Goal: Find specific page/section: Find specific page/section

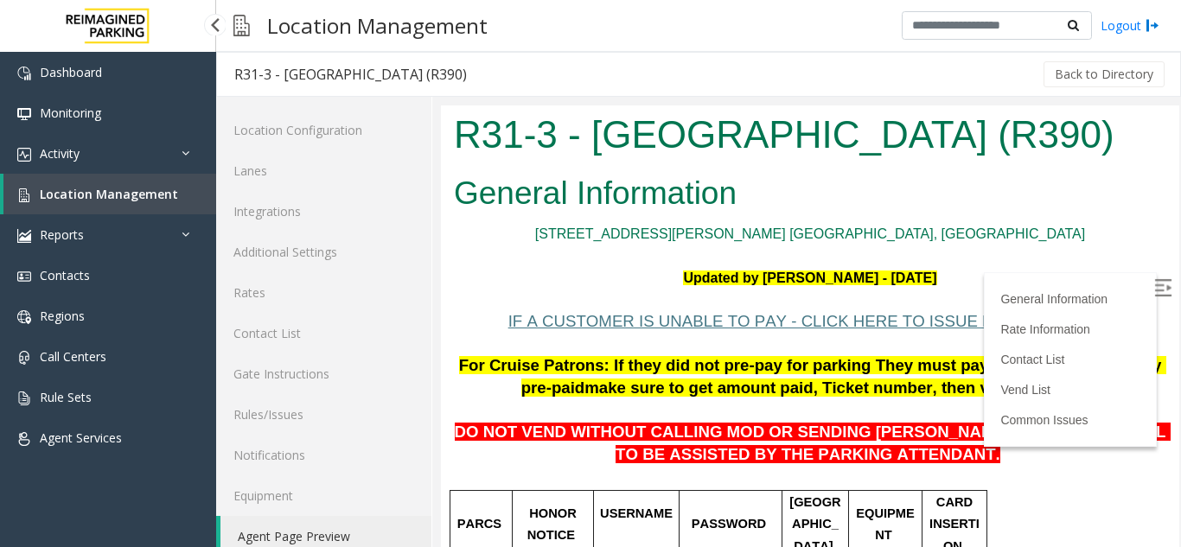
click at [118, 196] on span "Location Management" at bounding box center [109, 194] width 138 height 16
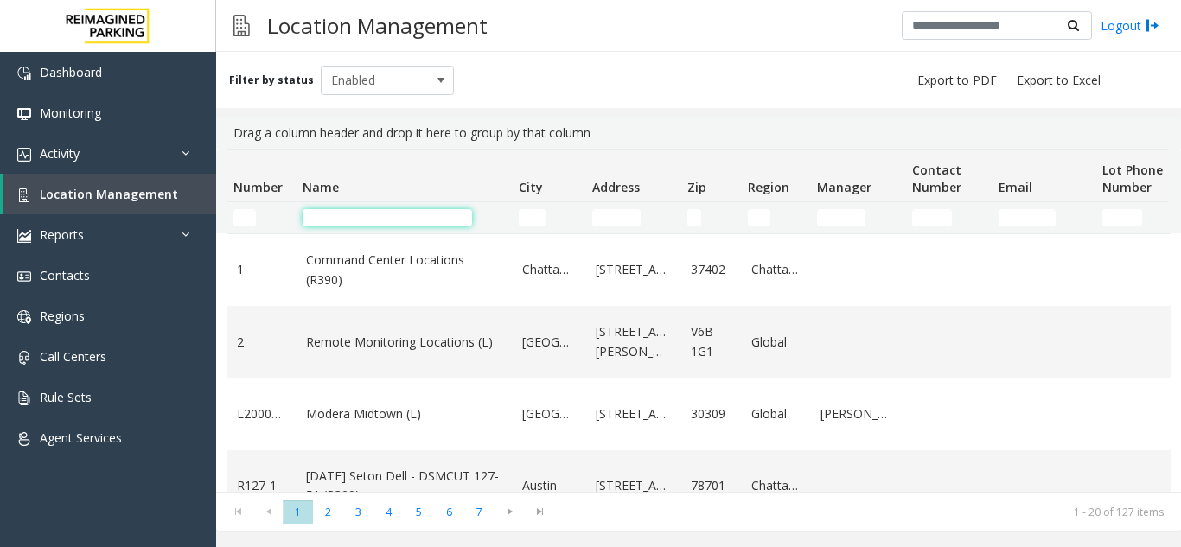
click at [354, 218] on input "Name Filter" at bounding box center [387, 217] width 169 height 17
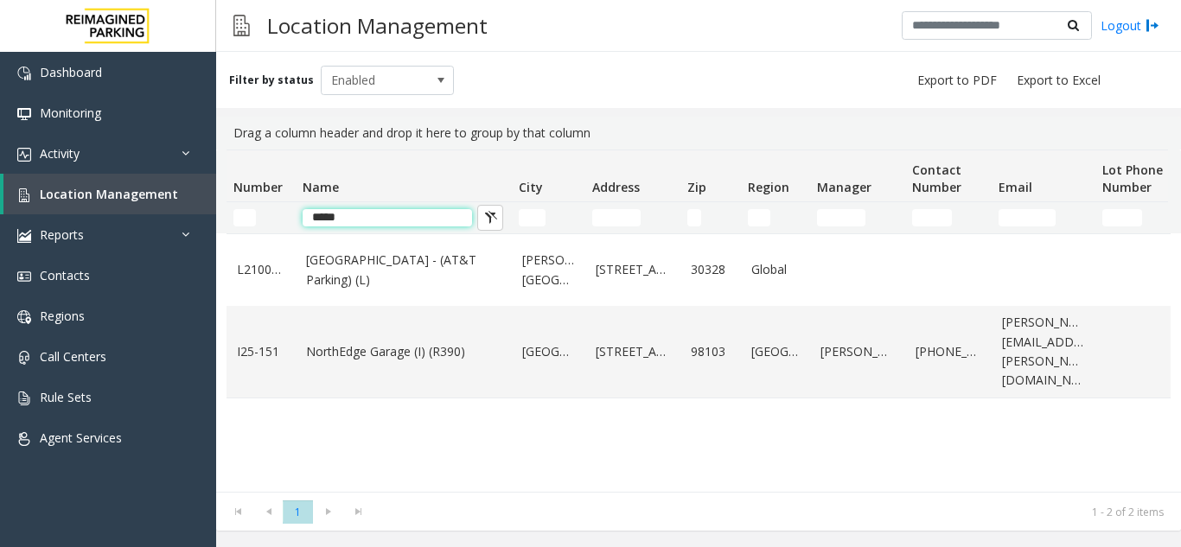
click at [375, 217] on input "*****" at bounding box center [387, 217] width 169 height 17
type input "*"
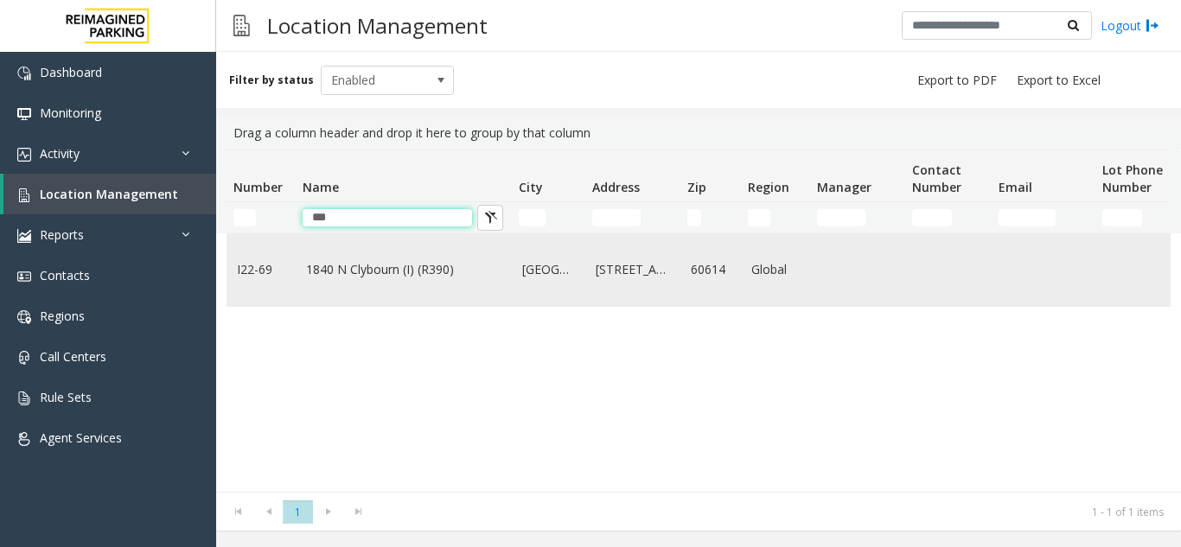
type input "***"
click at [401, 291] on td "1840 N Clybourn (I) (R390)" at bounding box center [404, 270] width 216 height 72
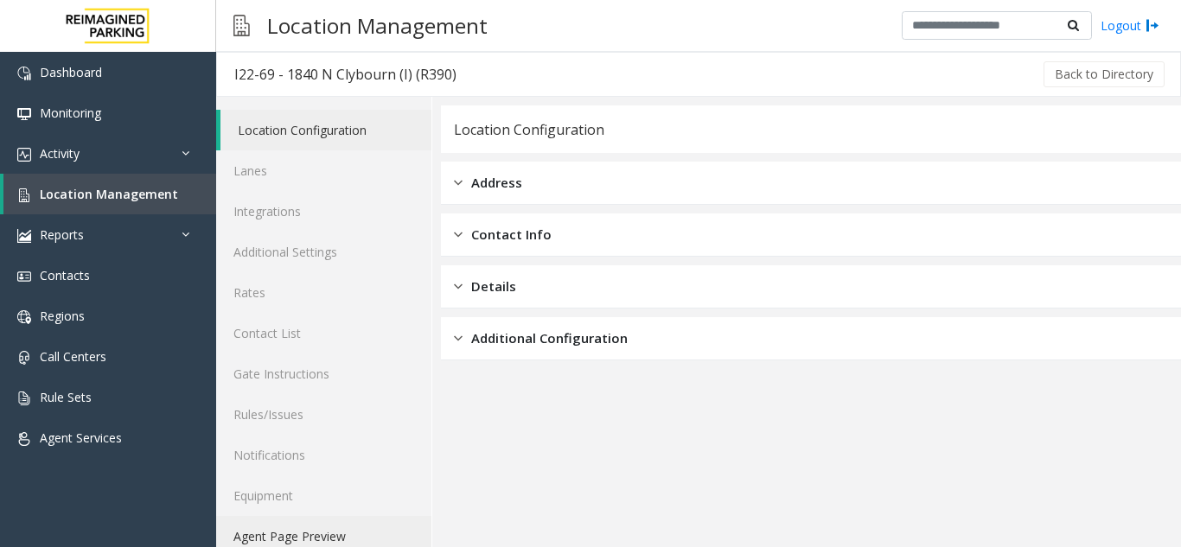
click at [321, 539] on link "Agent Page Preview" at bounding box center [323, 536] width 215 height 41
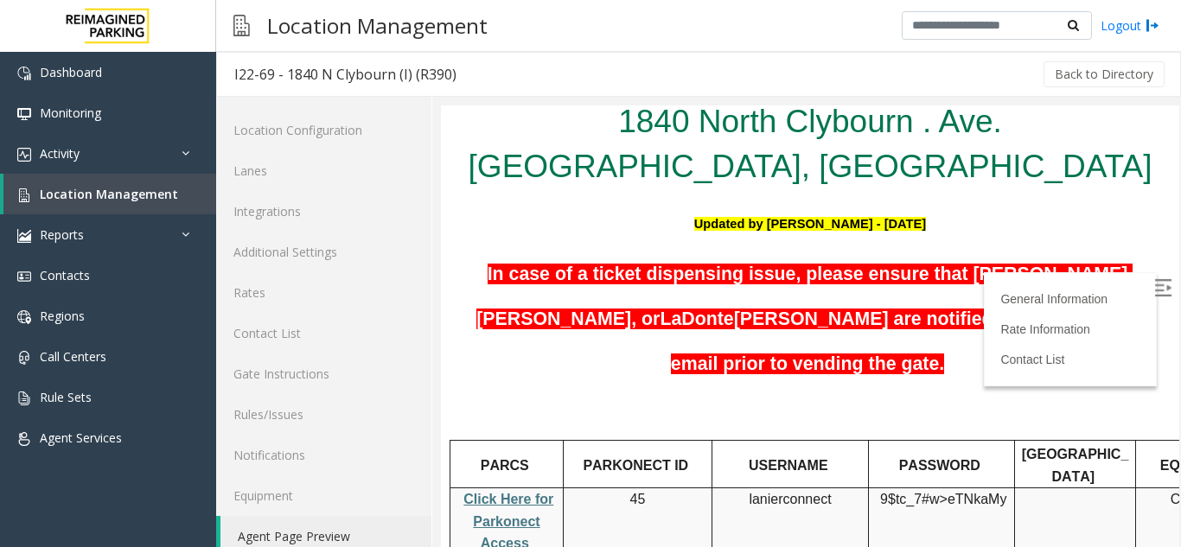
scroll to position [154, 0]
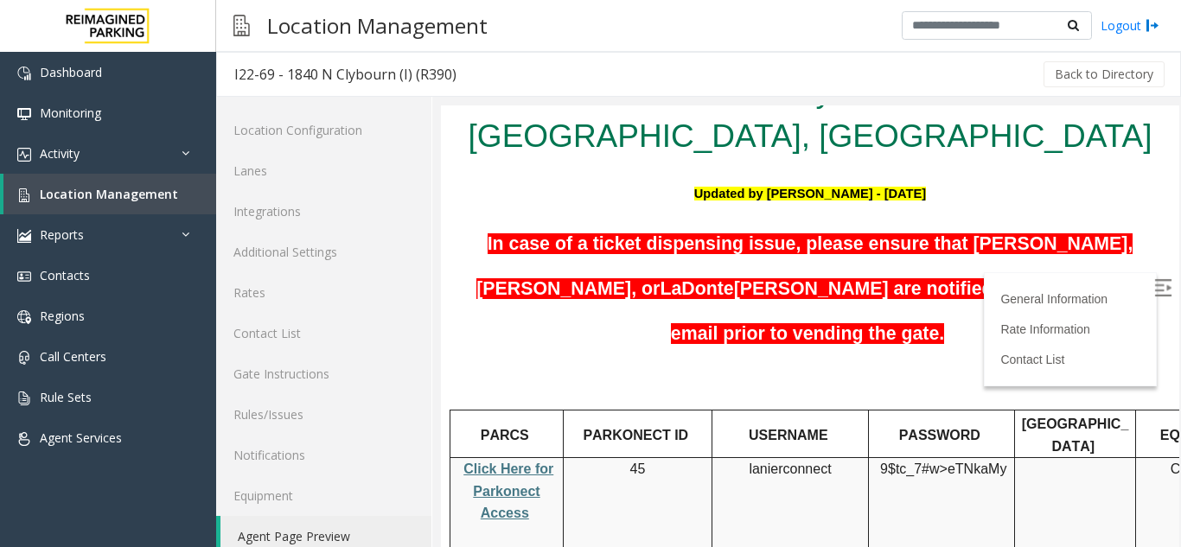
click at [501, 462] on span "Click Here for Parkonect Access" at bounding box center [509, 491] width 90 height 59
copy p "lanierconnect"
drag, startPoint x: 841, startPoint y: 419, endPoint x: 751, endPoint y: 428, distance: 90.4
click at [751, 458] on td "lanierconnect" at bounding box center [791, 526] width 157 height 137
drag, startPoint x: 897, startPoint y: 476, endPoint x: 1010, endPoint y: 432, distance: 121.6
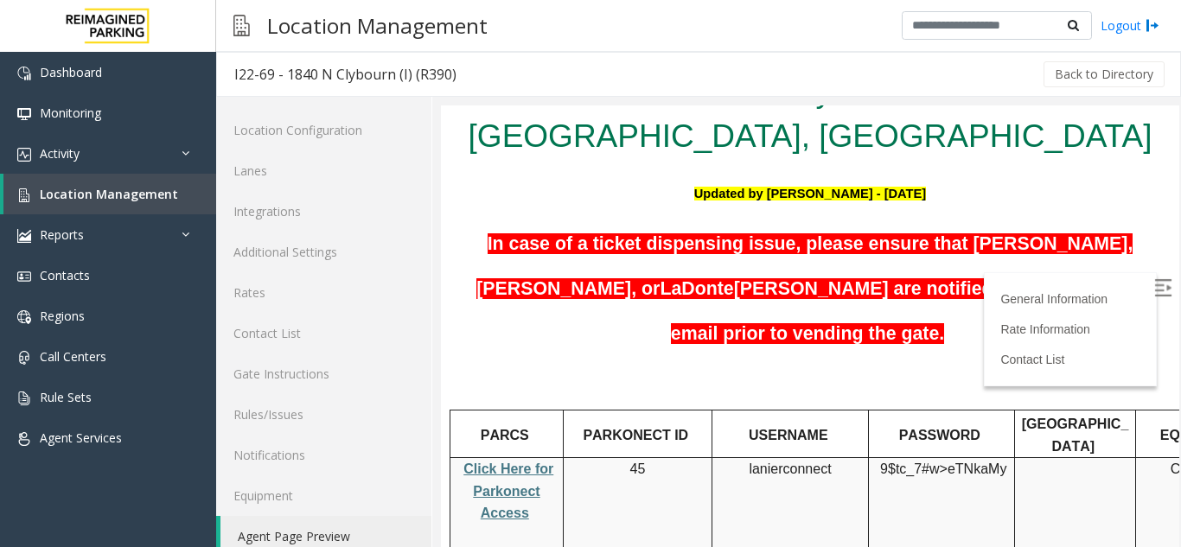
click at [898, 476] on td "9$tc_7#w> eTNkaMy" at bounding box center [942, 526] width 146 height 137
drag, startPoint x: 1008, startPoint y: 420, endPoint x: 877, endPoint y: 407, distance: 132.1
click at [877, 458] on div "9$tc_7#w> eTNkaMy" at bounding box center [941, 480] width 145 height 44
copy p "9$tc_7#w> eTNkaMy"
click at [144, 199] on span "Location Management" at bounding box center [109, 194] width 138 height 16
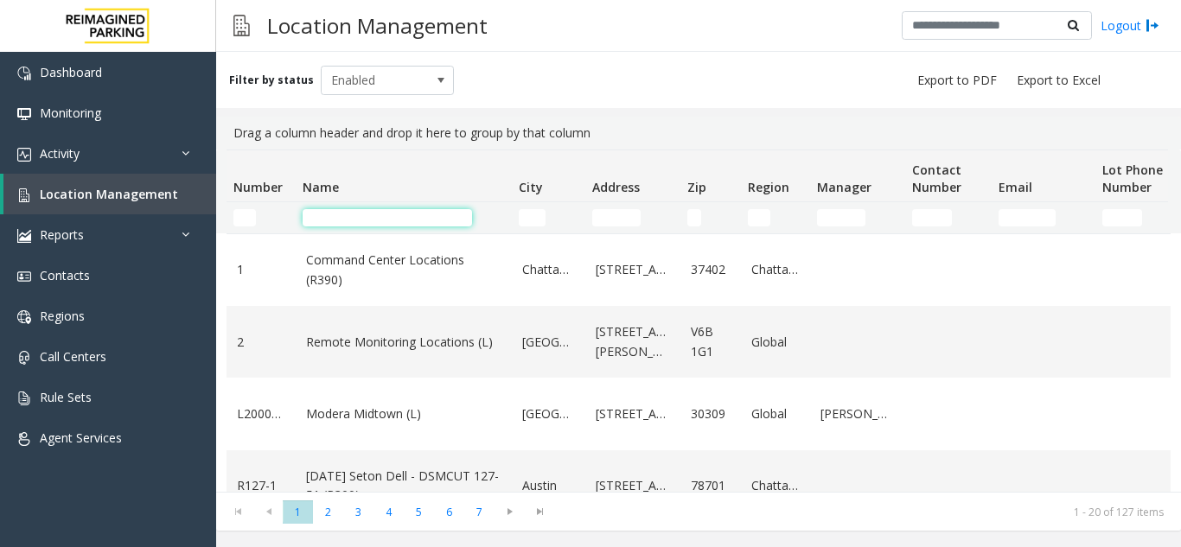
click at [360, 224] on input "Name Filter" at bounding box center [387, 217] width 169 height 17
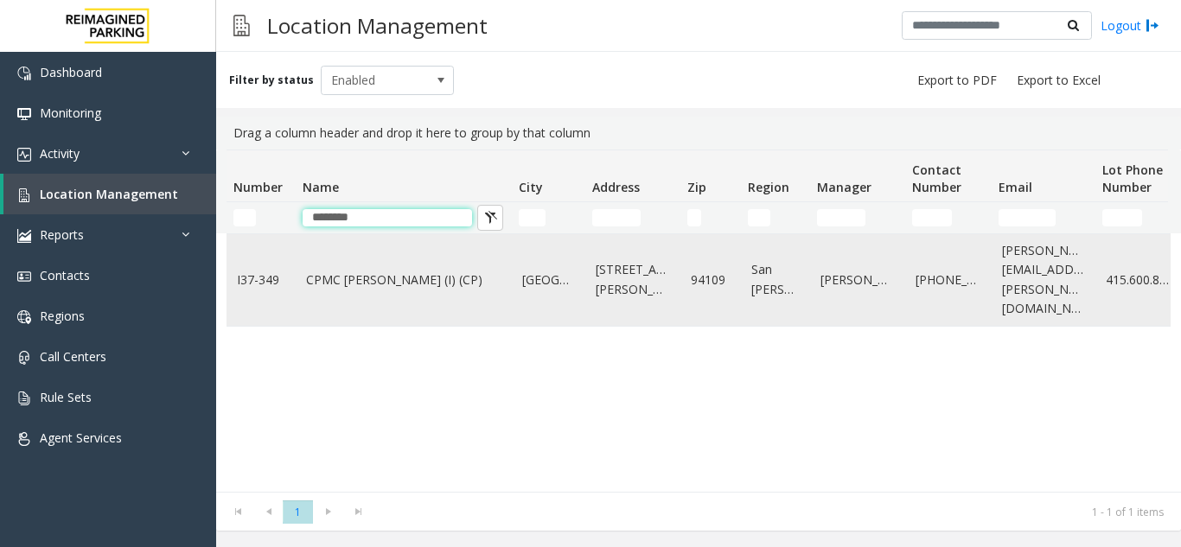
type input "********"
click at [341, 273] on link "CPMC [PERSON_NAME] (I) (CP)" at bounding box center [403, 280] width 195 height 19
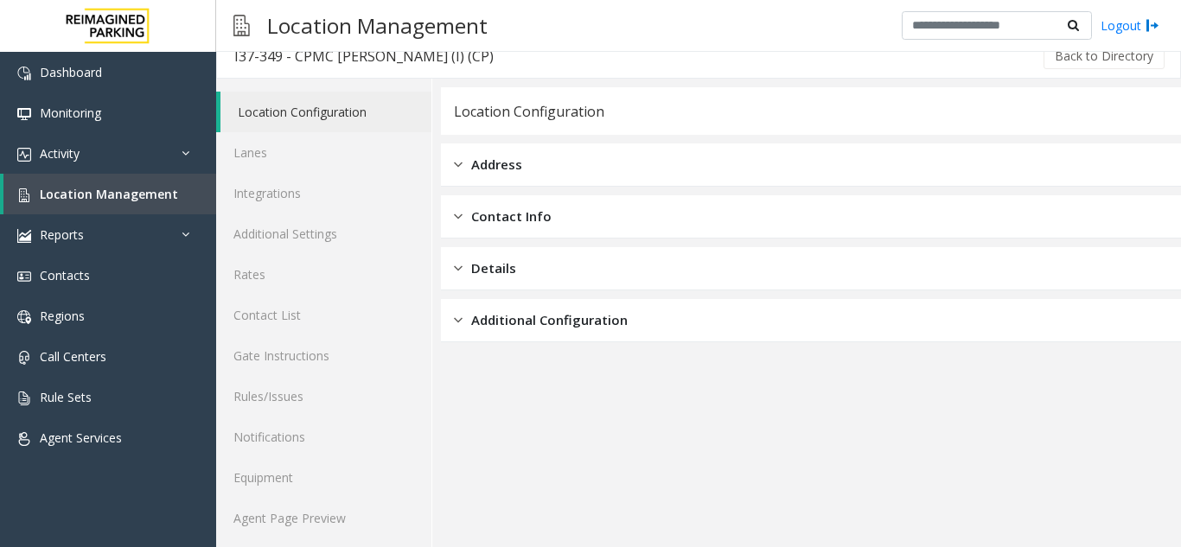
scroll to position [22, 0]
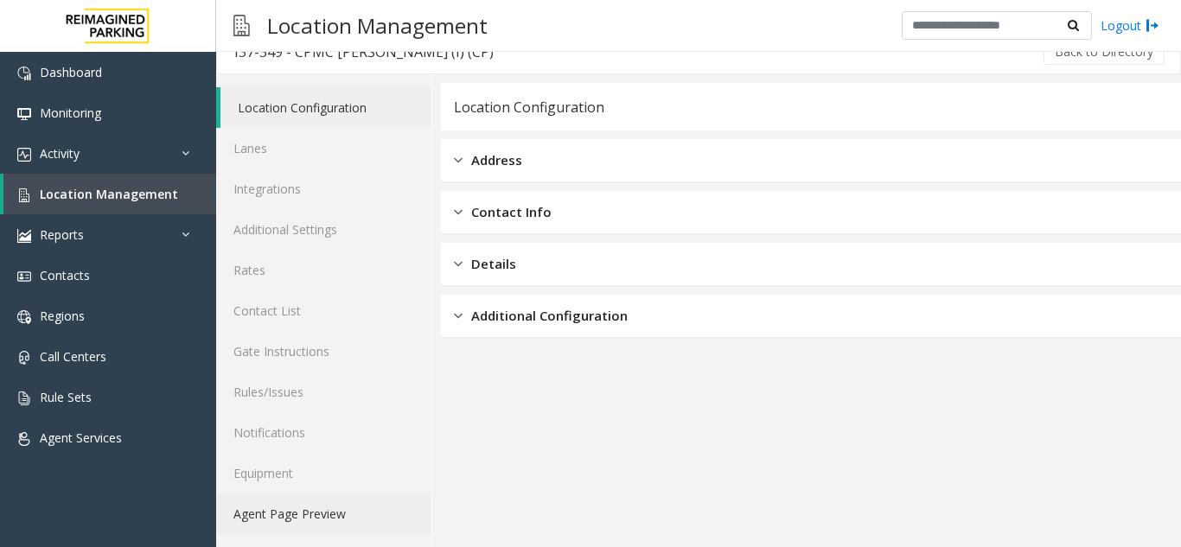
click at [336, 513] on link "Agent Page Preview" at bounding box center [323, 514] width 215 height 41
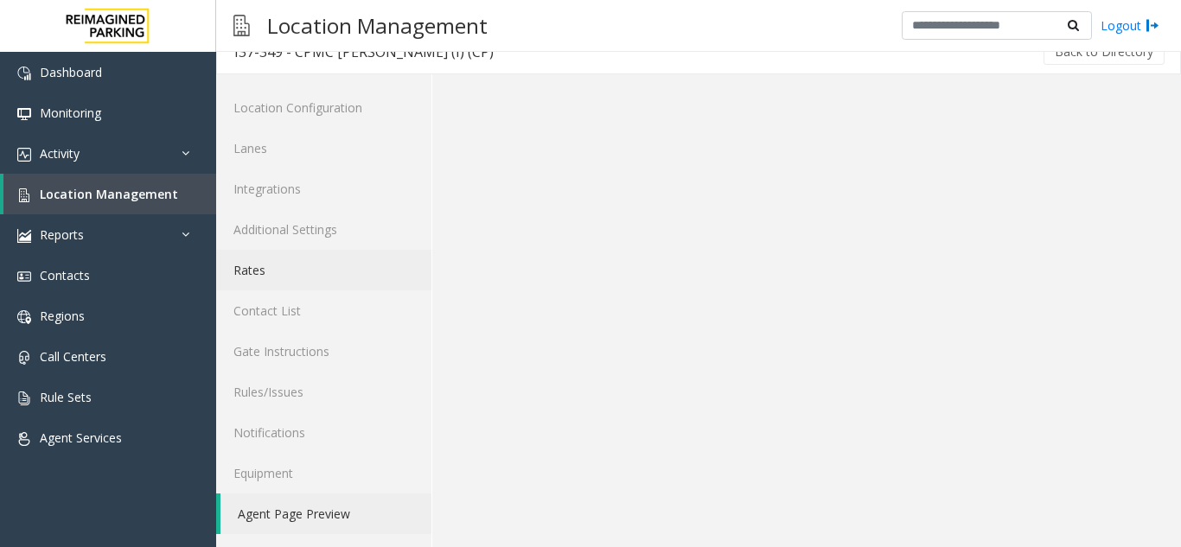
click at [279, 267] on link "Rates" at bounding box center [323, 270] width 215 height 41
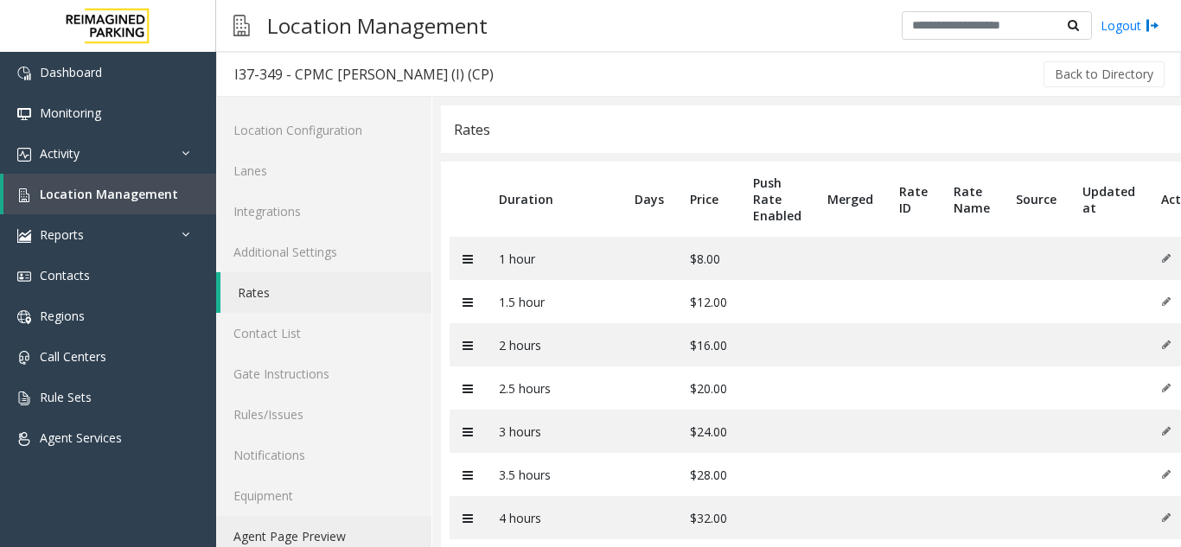
click at [336, 519] on link "Agent Page Preview" at bounding box center [323, 536] width 215 height 41
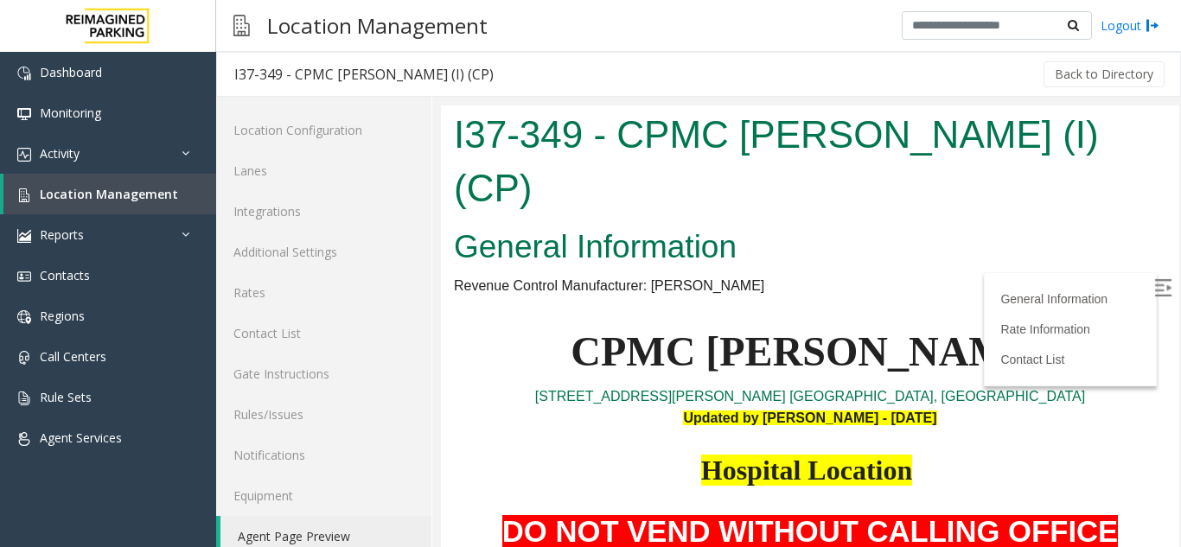
click at [1154, 288] on img at bounding box center [1162, 287] width 17 height 17
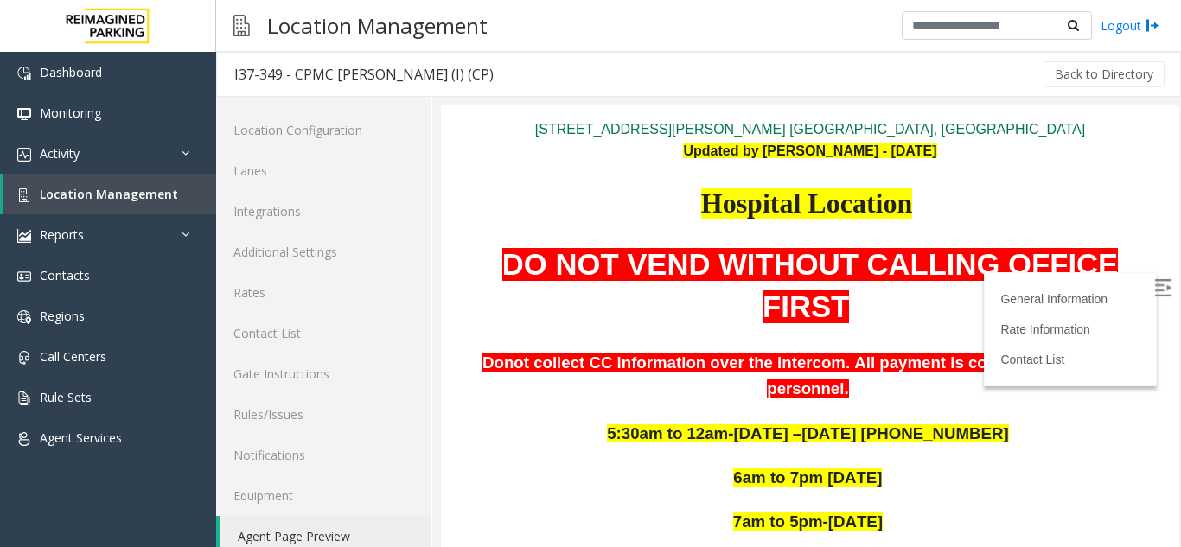
scroll to position [259, 0]
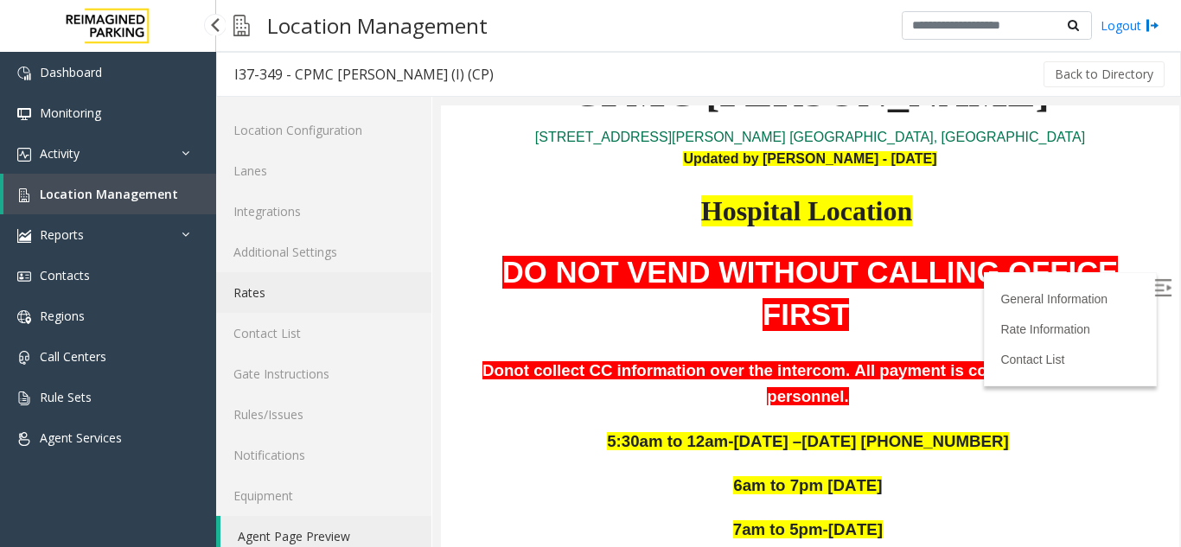
click at [272, 293] on link "Rates" at bounding box center [323, 292] width 215 height 41
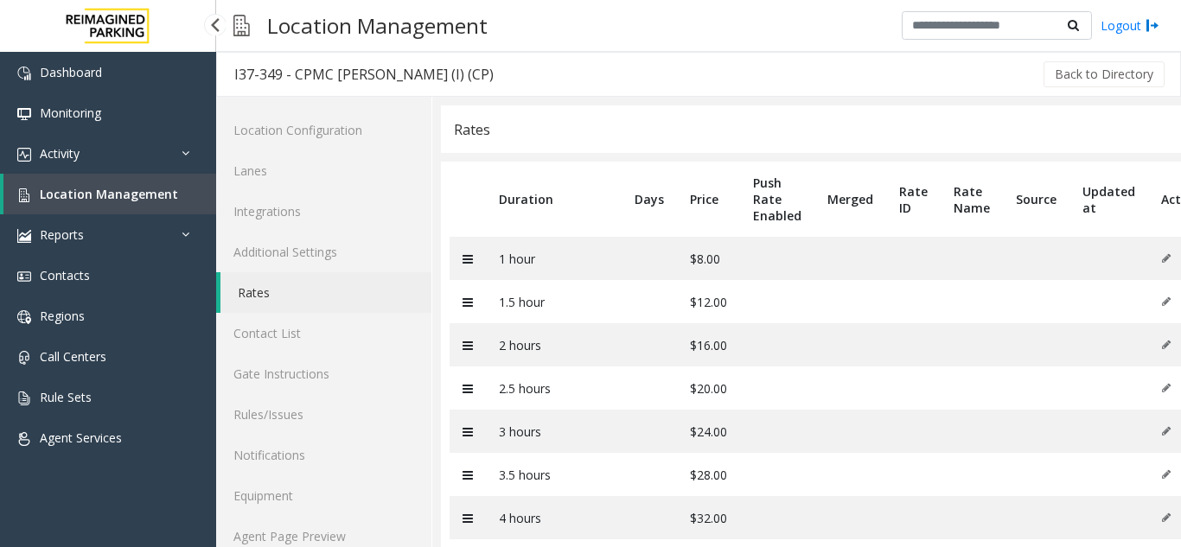
click at [163, 198] on span "Location Management" at bounding box center [109, 194] width 138 height 16
